Goal: Task Accomplishment & Management: Complete application form

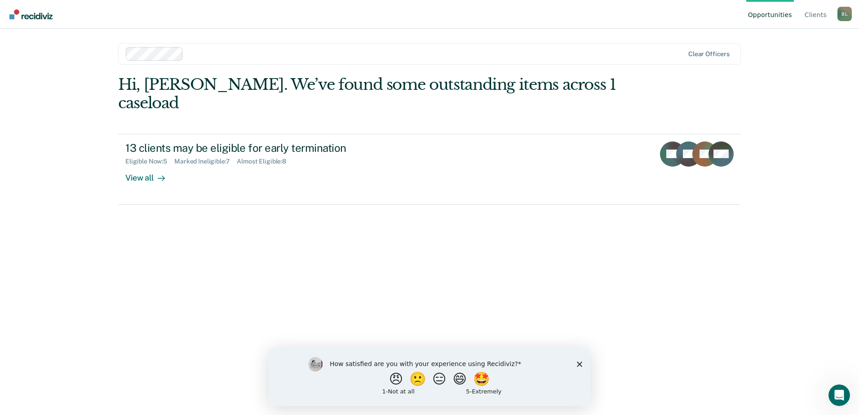
click at [249, 189] on div "Hi, [PERSON_NAME]. We’ve found some outstanding items across 1 caseload 13 clie…" at bounding box center [429, 232] width 623 height 314
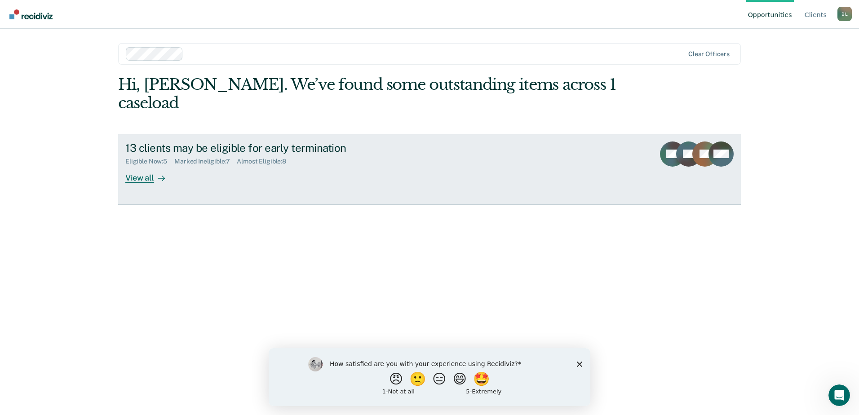
click at [248, 181] on link "13 clients may be eligible for early termination Eligible Now : 5 Marked Inelig…" at bounding box center [429, 169] width 623 height 71
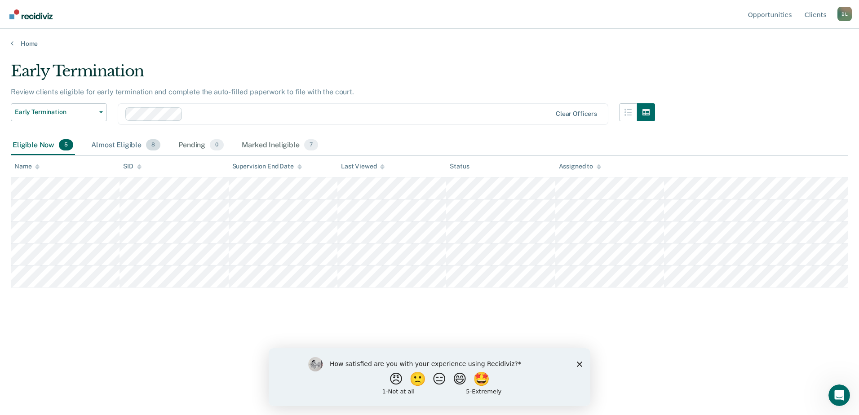
click at [128, 146] on div "Almost Eligible 8" at bounding box center [125, 146] width 73 height 20
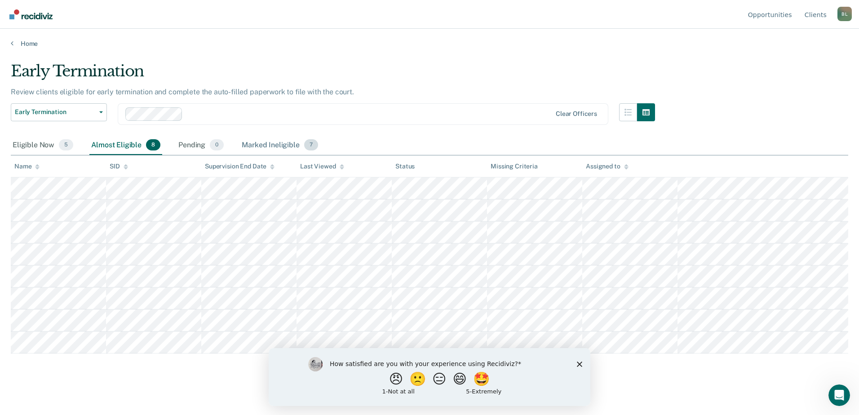
click at [250, 144] on div "Marked Ineligible 7" at bounding box center [280, 146] width 80 height 20
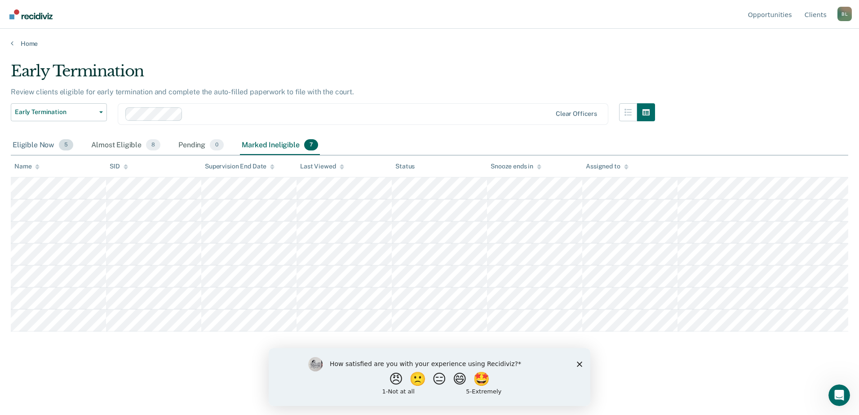
click at [31, 139] on div "Eligible Now 5" at bounding box center [43, 146] width 64 height 20
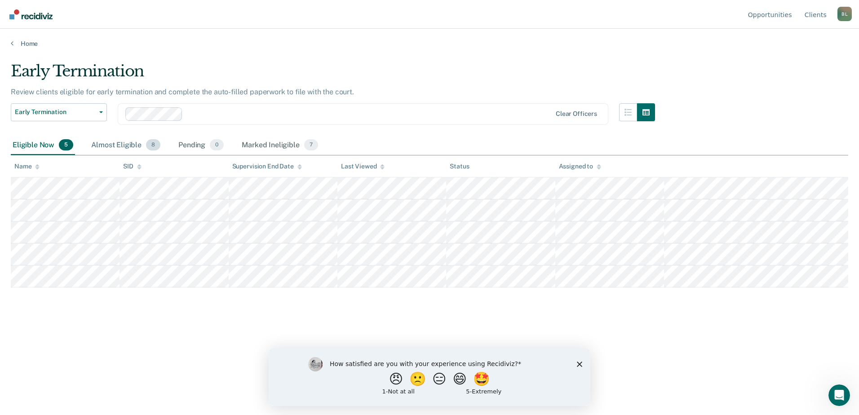
click at [139, 145] on div "Almost Eligible 8" at bounding box center [125, 146] width 73 height 20
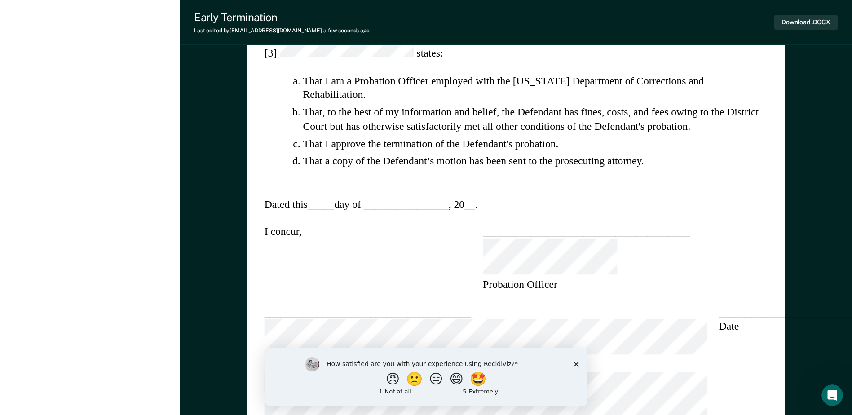
scroll to position [823, 0]
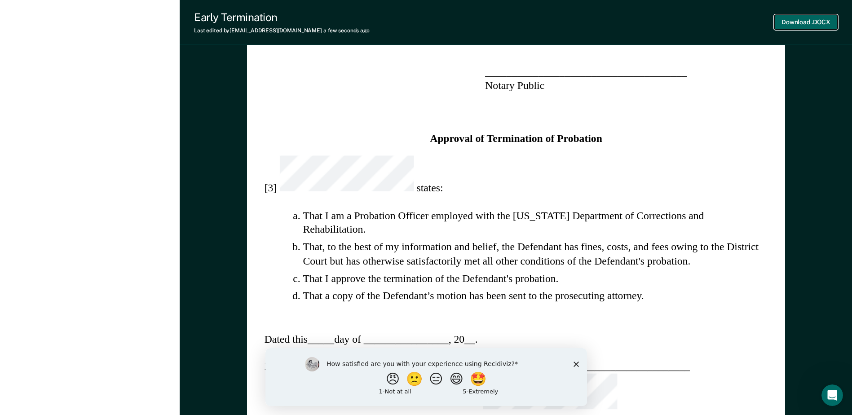
click at [785, 18] on button "Download .DOCX" at bounding box center [805, 22] width 63 height 15
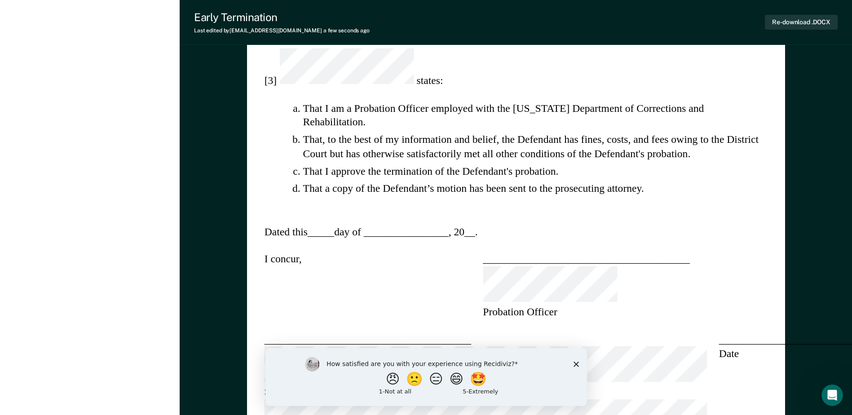
scroll to position [943, 0]
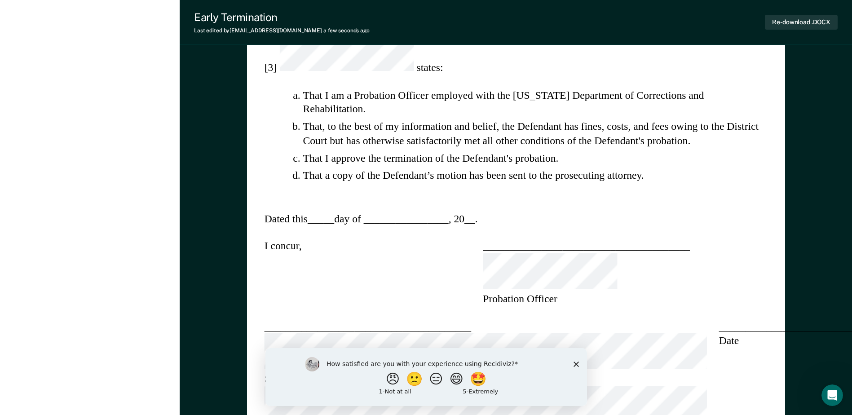
type textarea "x"
